Goal: Information Seeking & Learning: Learn about a topic

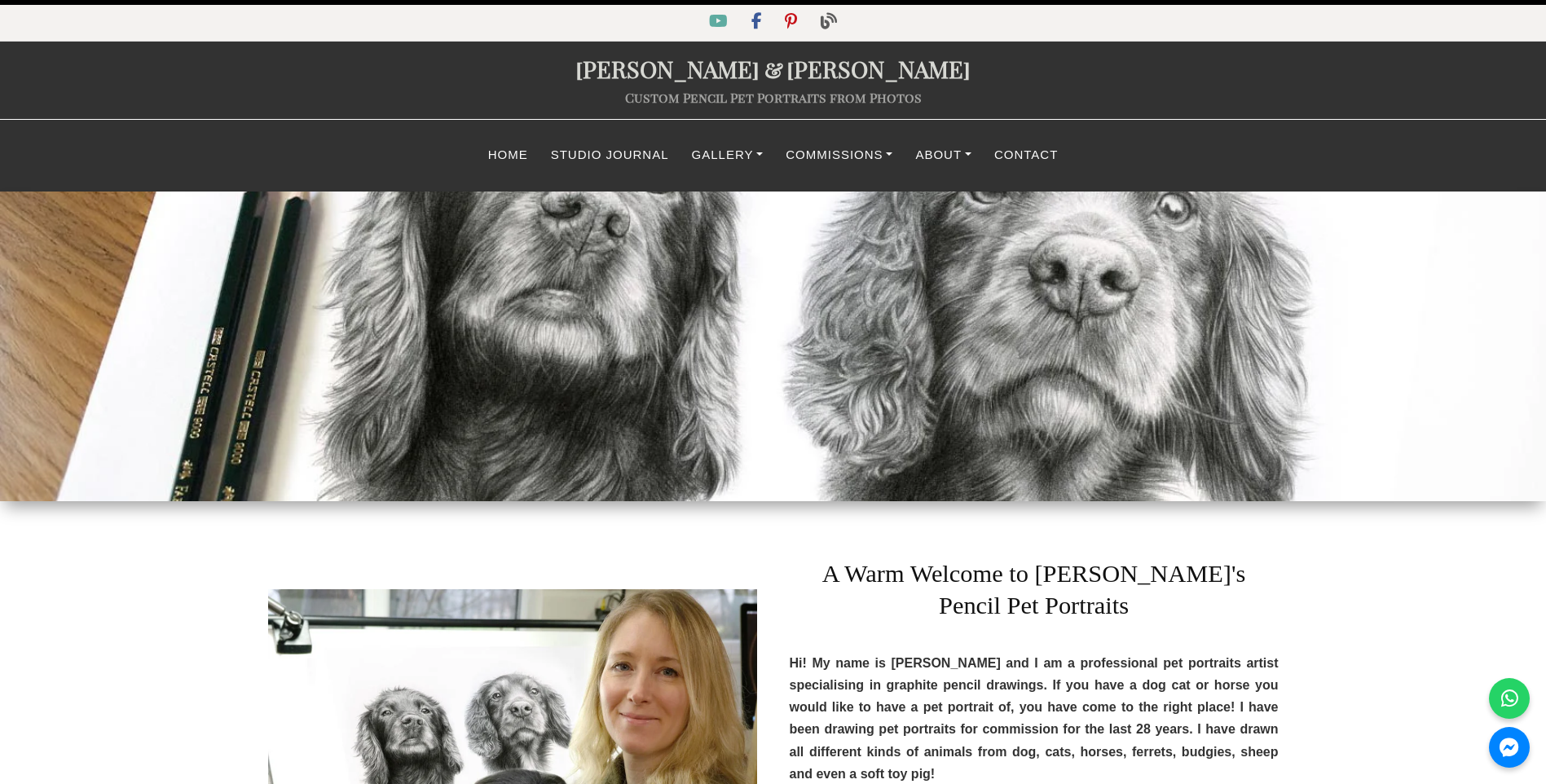
click at [107, 524] on section "[PERSON_NAME] and [PERSON_NAME] A Warm Welcome to [PERSON_NAME]'s Pencil Pet Po…" at bounding box center [773, 782] width 1546 height 563
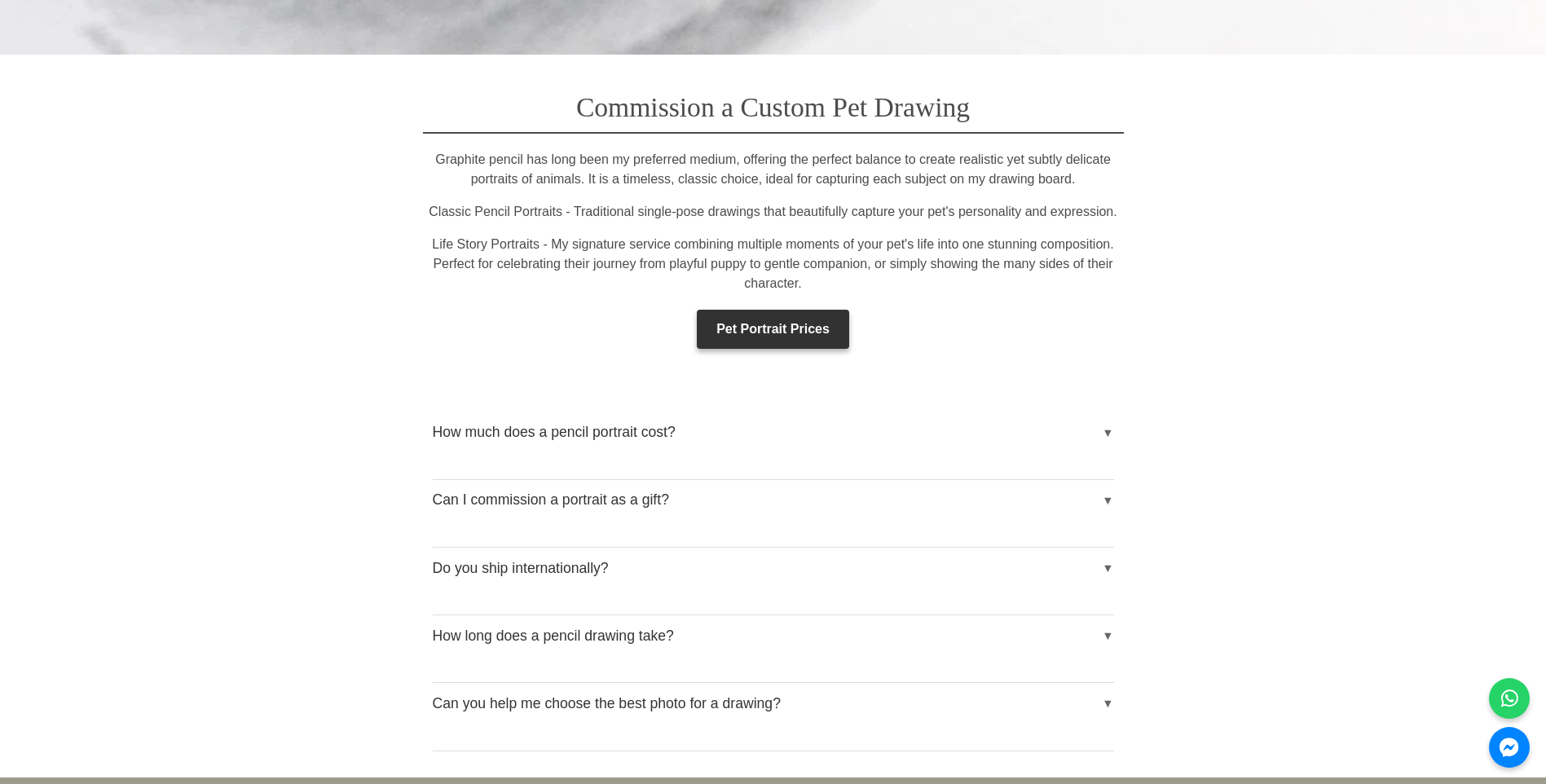
scroll to position [2608, 0]
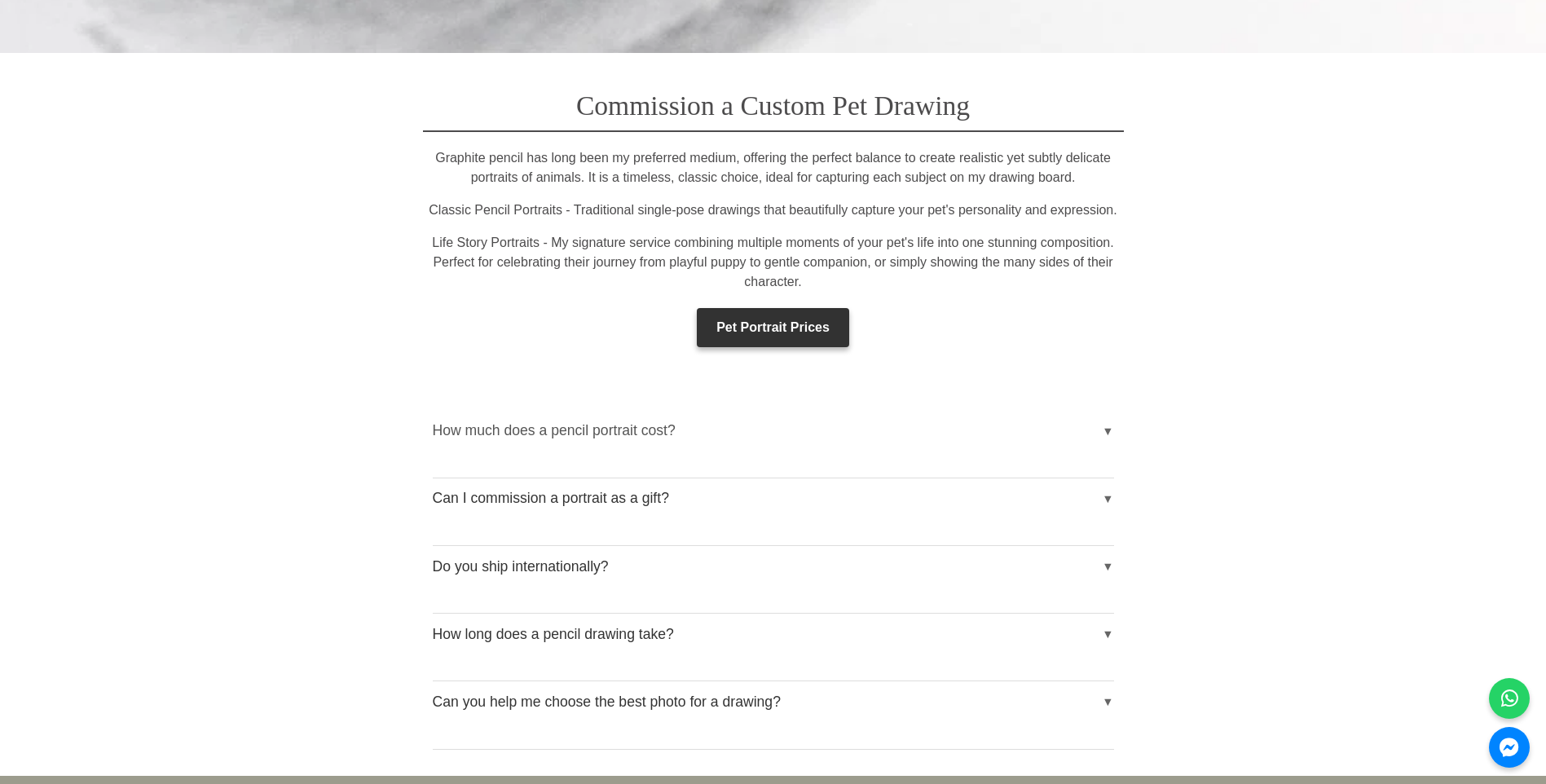
click at [1105, 410] on button "How much does a pencil portrait cost?" at bounding box center [773, 430] width 681 height 40
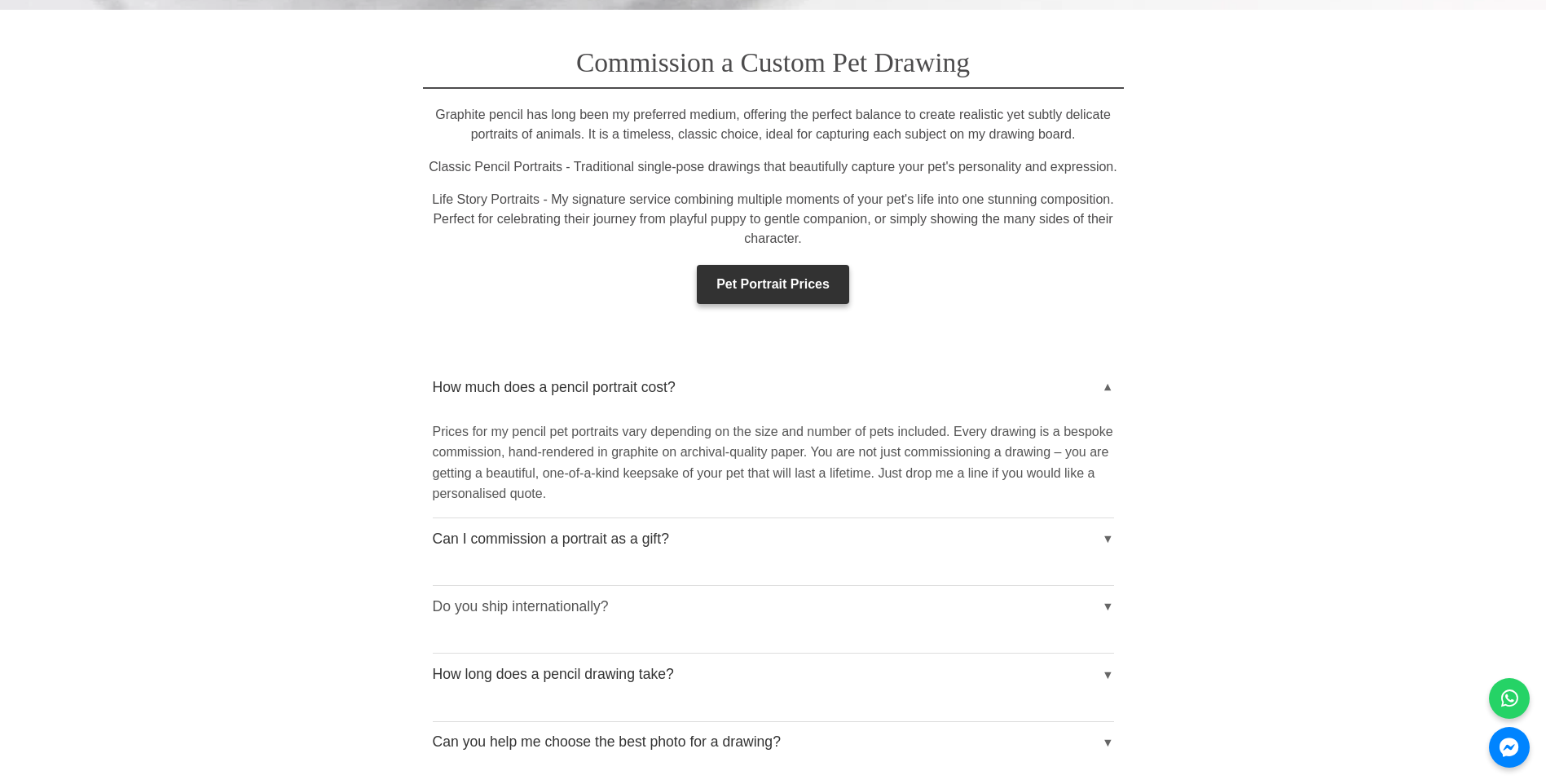
scroll to position [2852, 0]
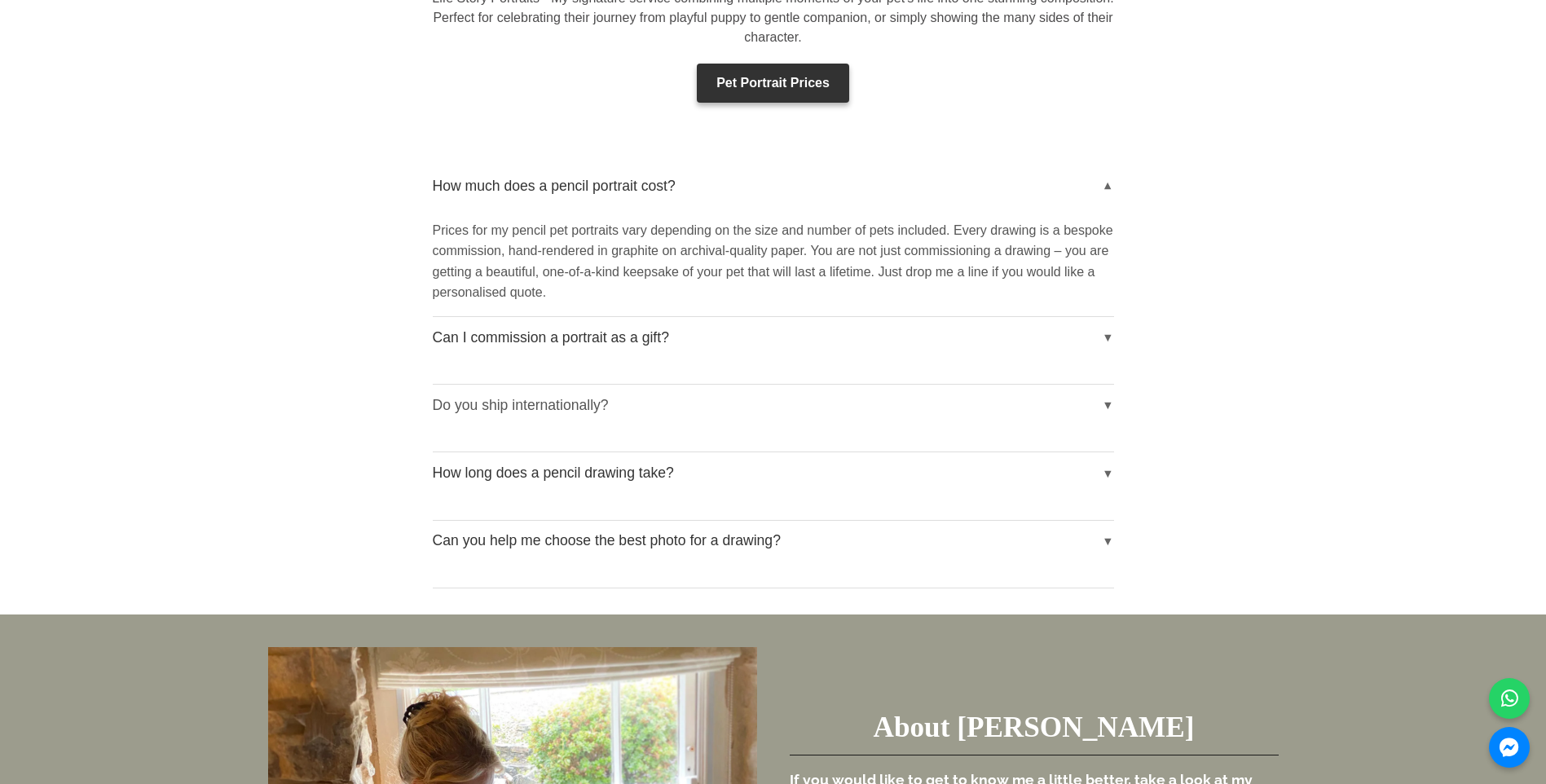
click at [1106, 385] on button "Do you ship internationally?" at bounding box center [773, 405] width 681 height 40
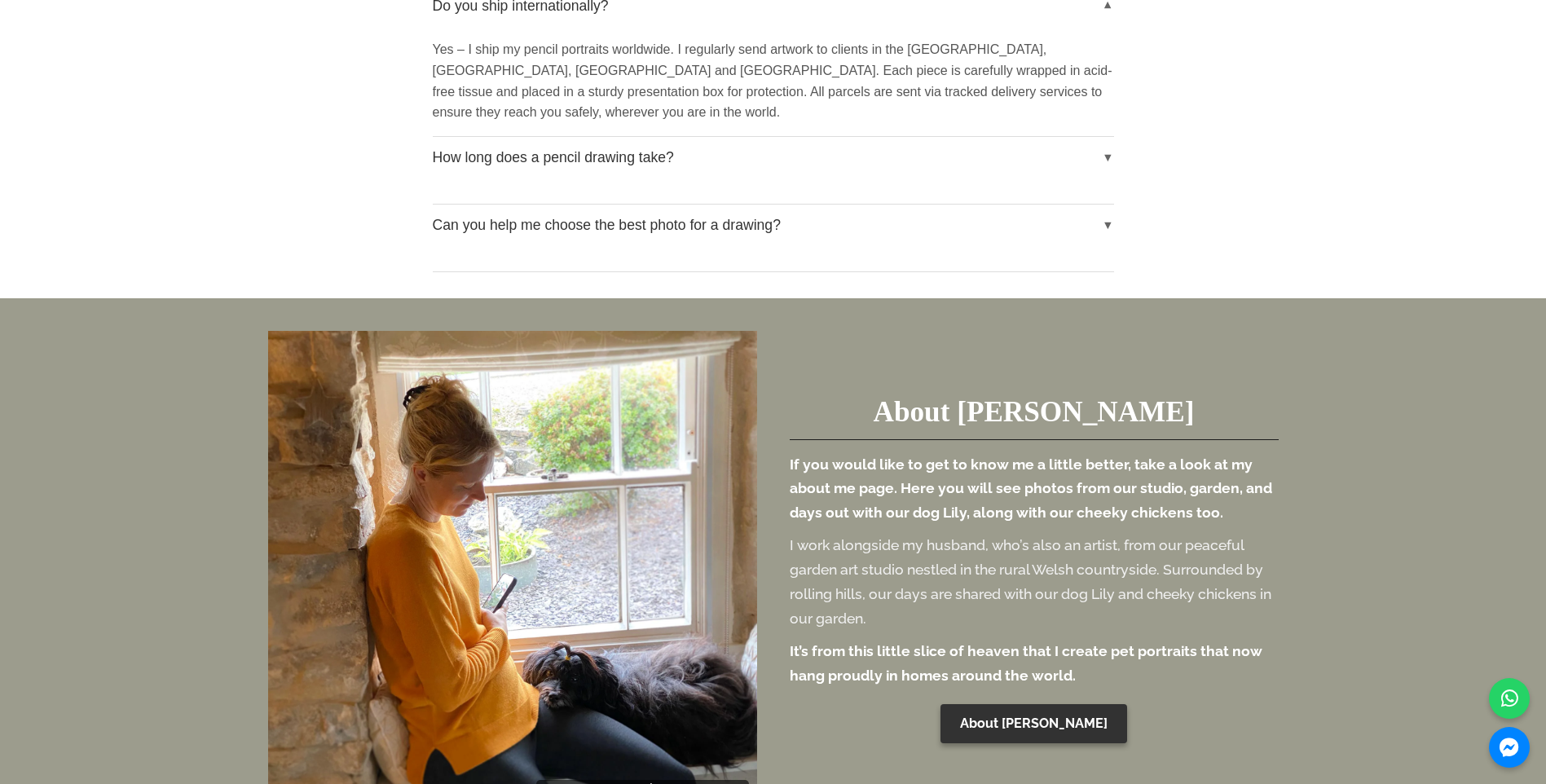
scroll to position [3260, 0]
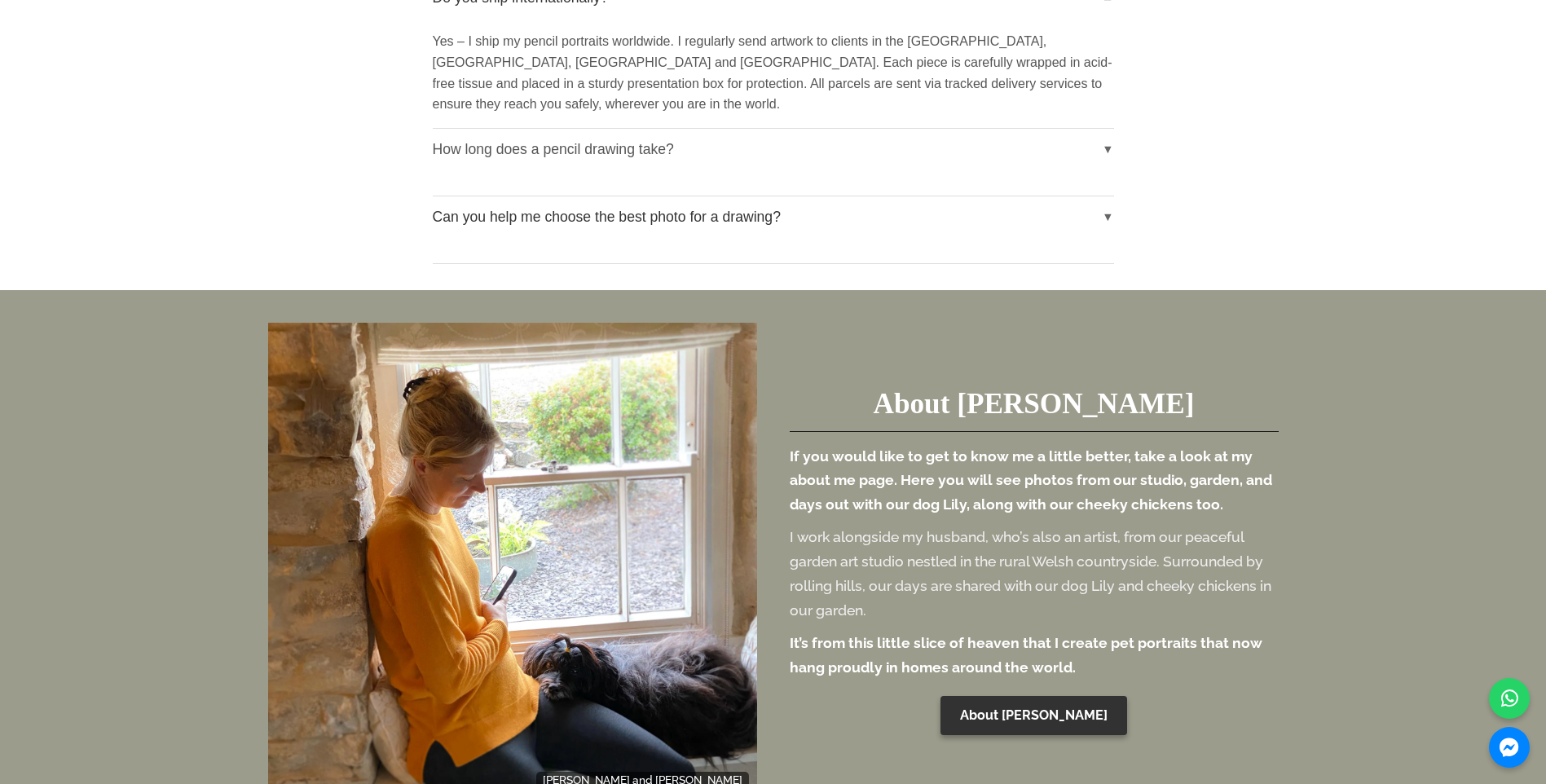
click at [1111, 128] on button "How long does a pencil drawing take?" at bounding box center [773, 148] width 681 height 40
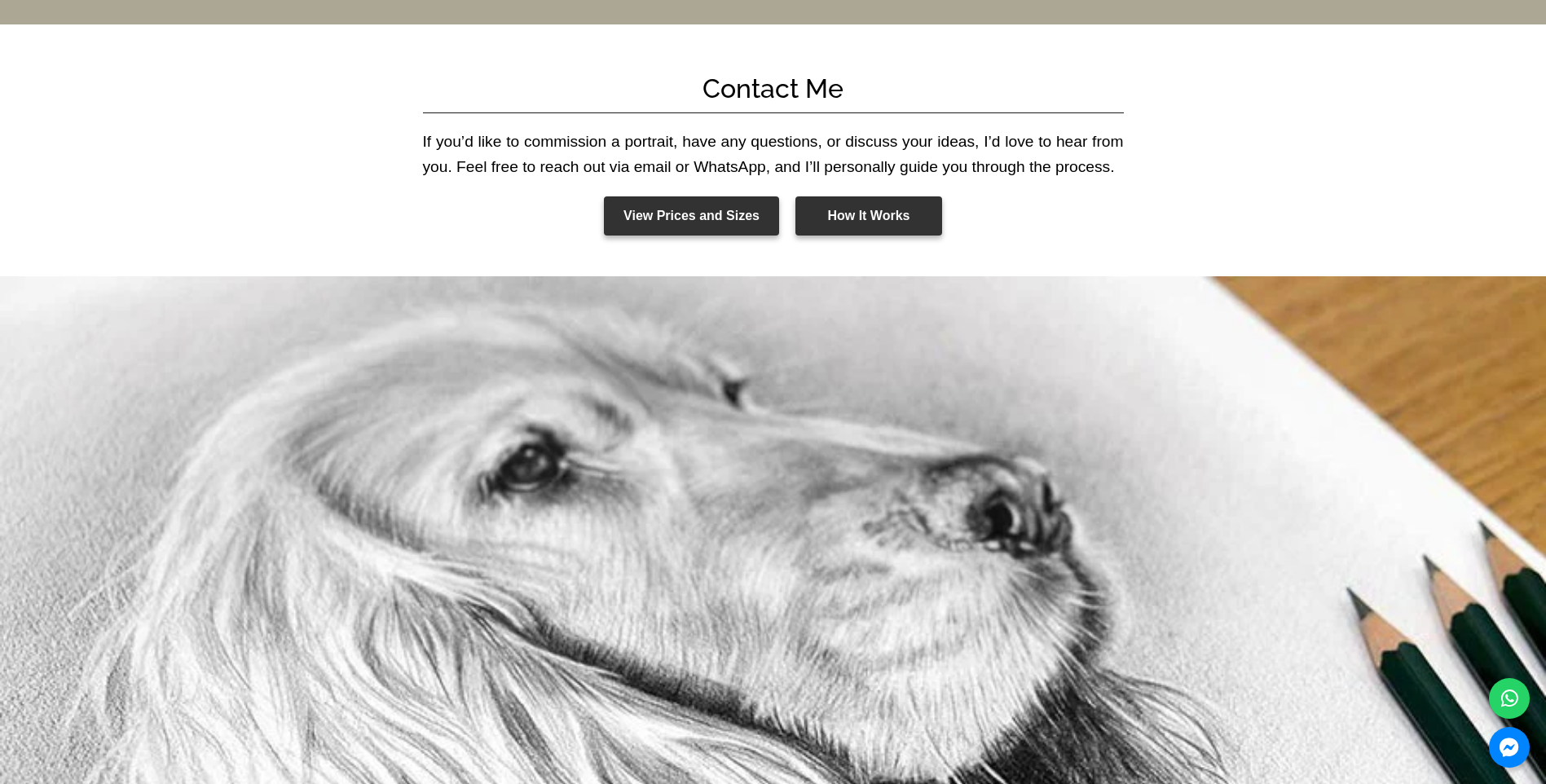
scroll to position [6681, 0]
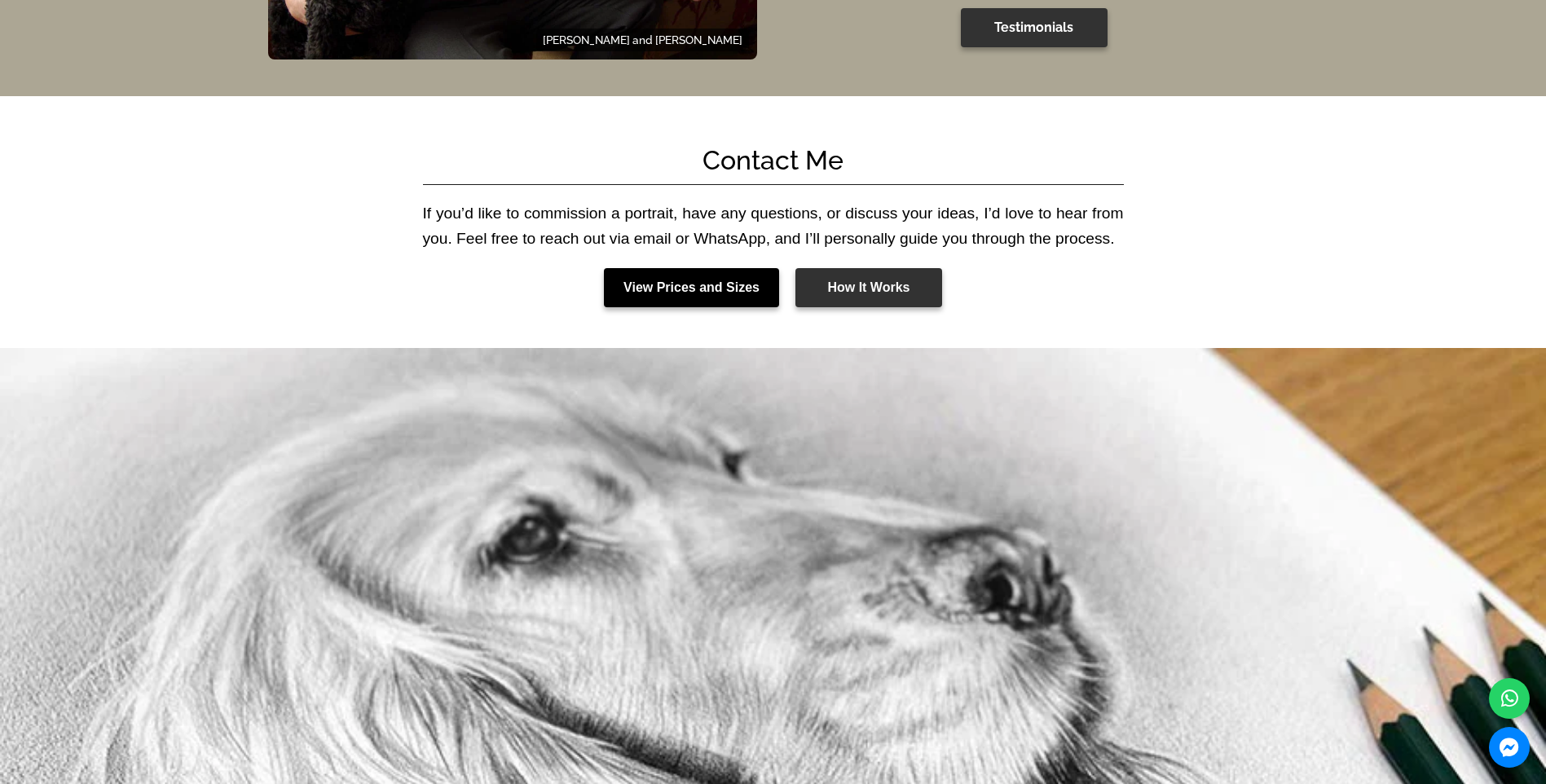
click at [723, 268] on link "View Prices and Sizes" at bounding box center [691, 288] width 175 height 39
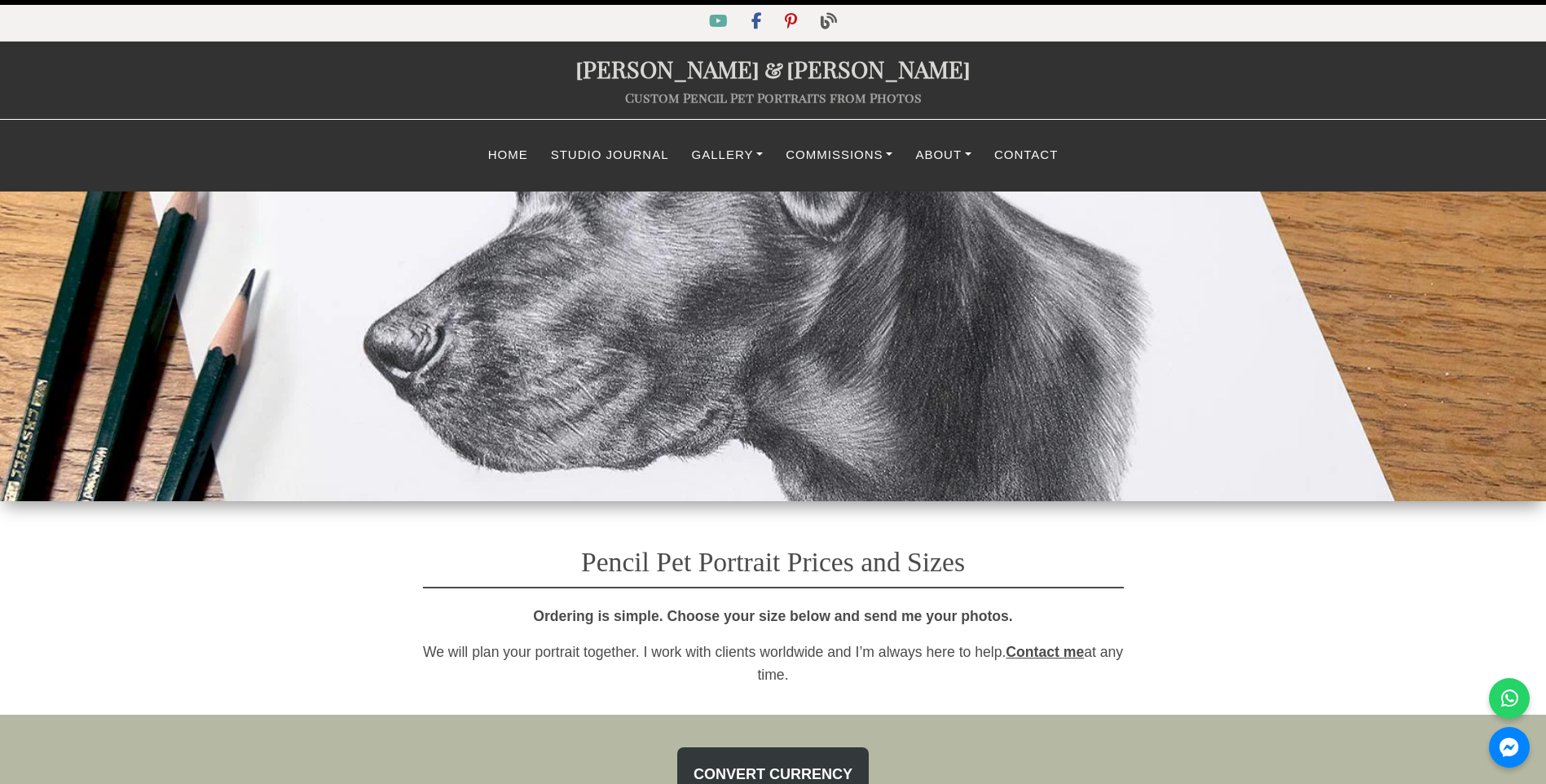
select select "GBP"
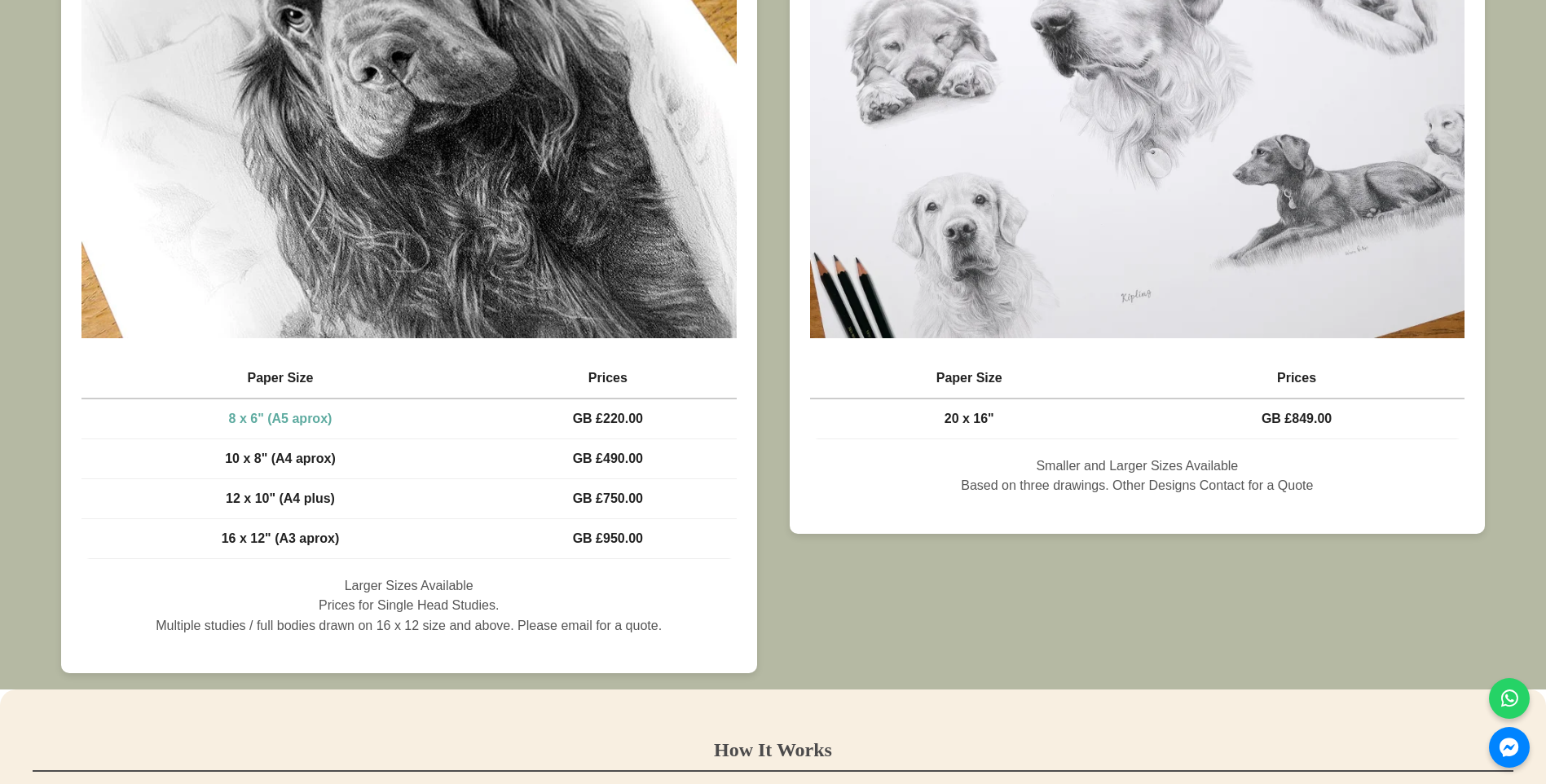
scroll to position [1059, 0]
